Goal: Task Accomplishment & Management: Manage account settings

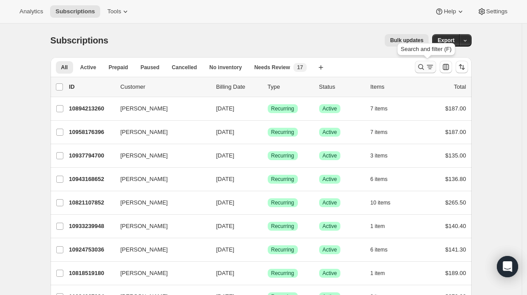
click at [434, 70] on icon "Search and filter results" at bounding box center [429, 66] width 9 height 9
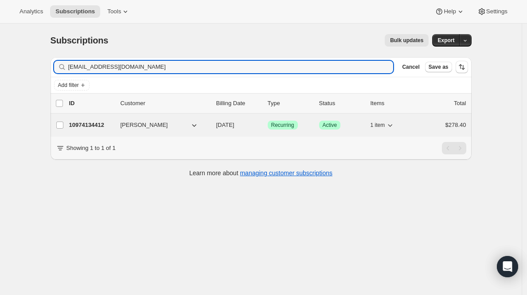
type input "karenruth4x@gmail.com"
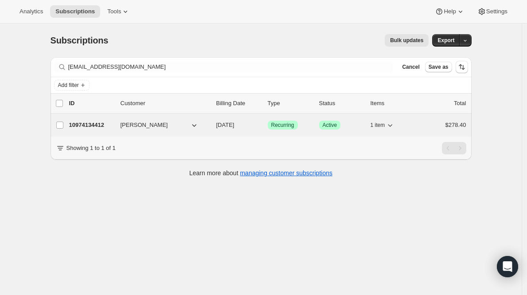
click at [93, 127] on p "10974134412" at bounding box center [91, 125] width 44 height 9
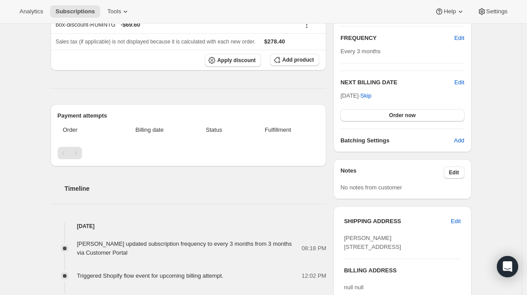
scroll to position [155, 0]
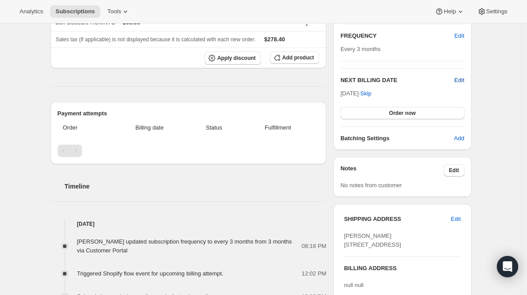
click at [458, 77] on span "Edit" at bounding box center [459, 80] width 10 height 9
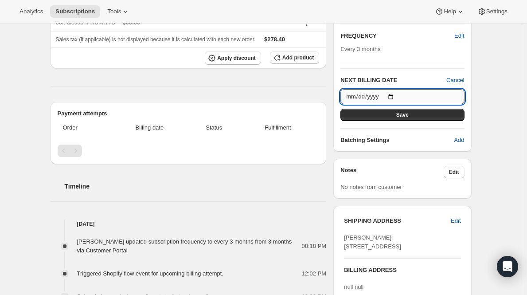
click at [394, 97] on input "2025-09-07" at bounding box center [402, 96] width 124 height 15
type input "2025-10-07"
click at [408, 111] on span "Save" at bounding box center [402, 114] width 12 height 7
